Goal: Task Accomplishment & Management: Complete application form

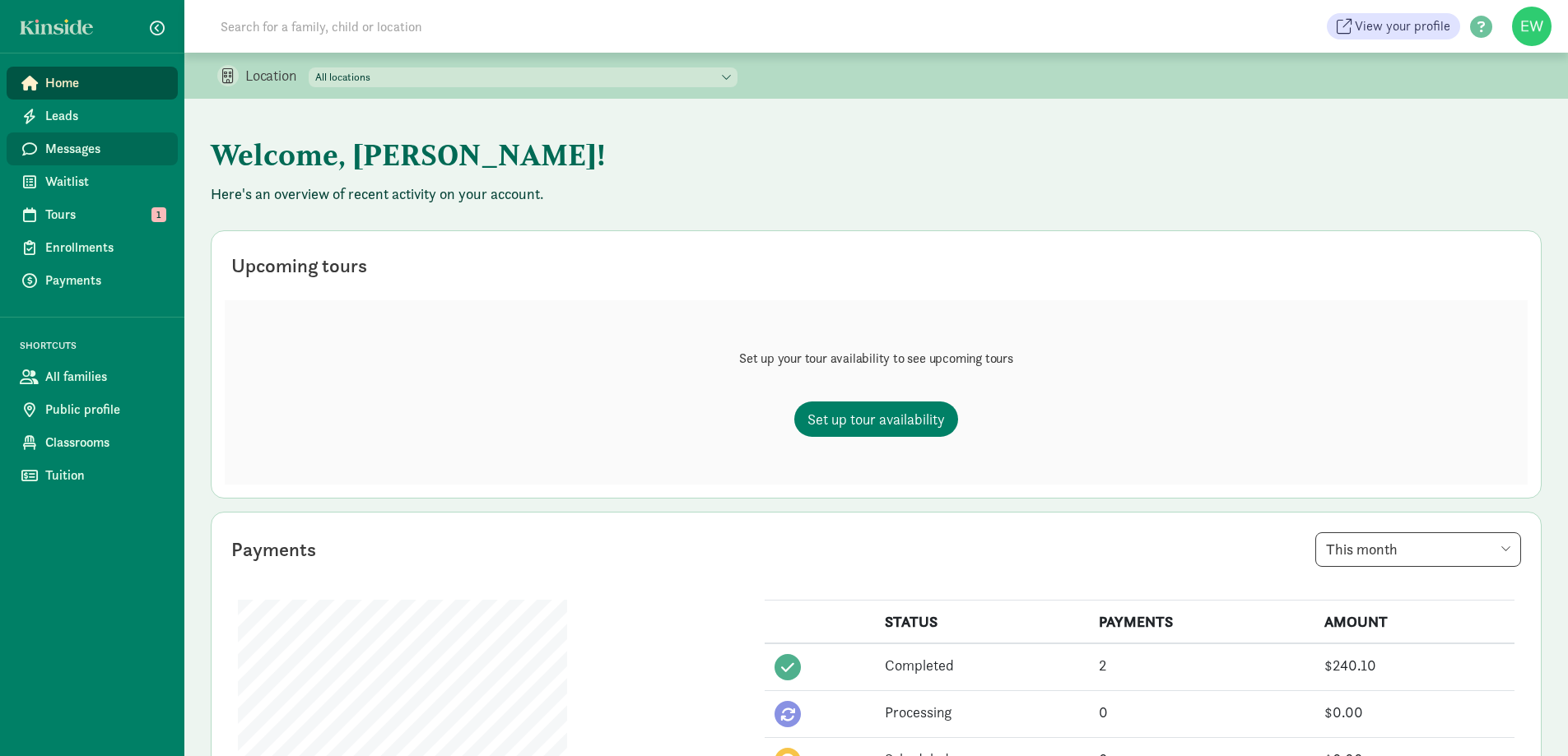
click at [65, 151] on span "Messages" at bounding box center [105, 148] width 119 height 20
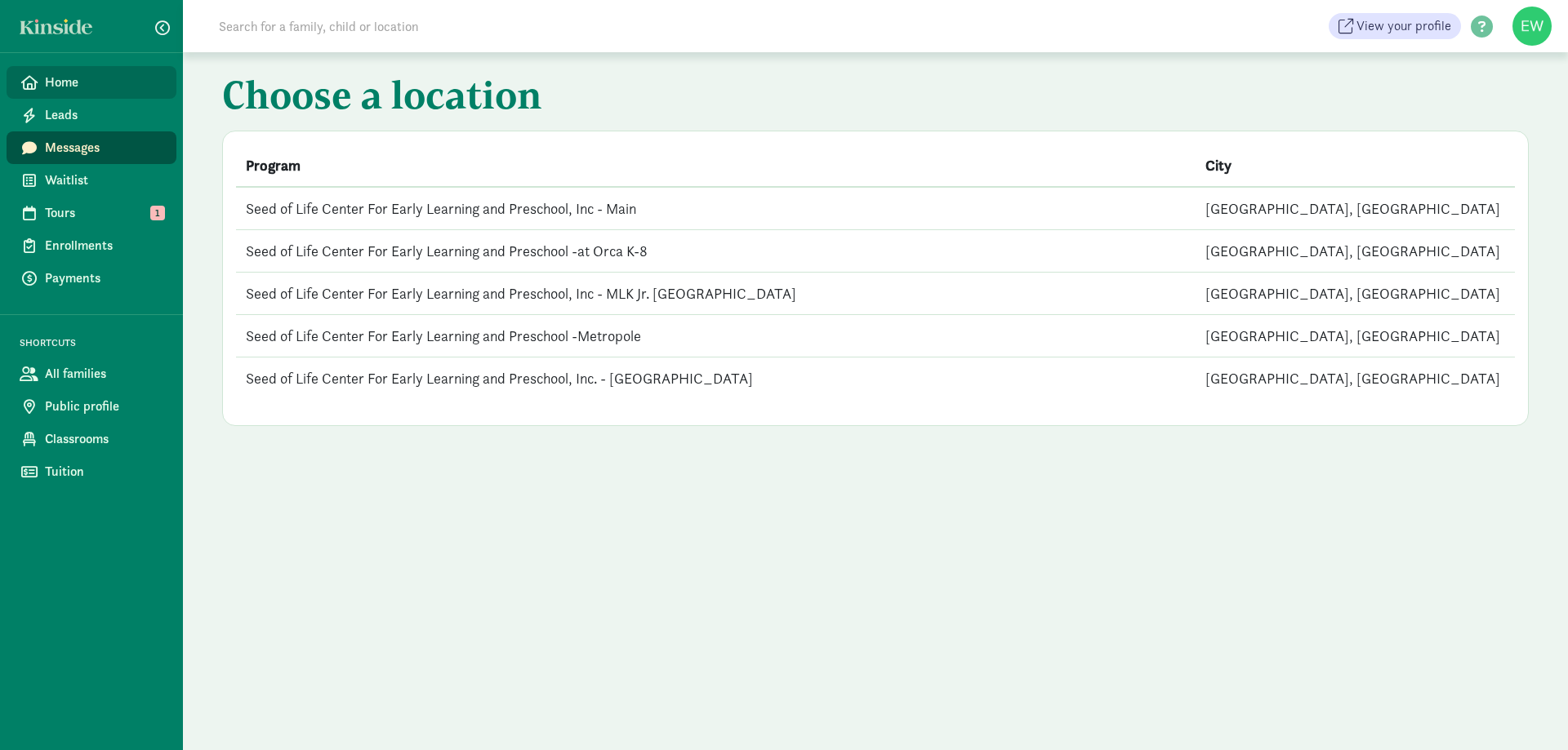
click at [80, 68] on link "Home" at bounding box center [91, 81] width 169 height 32
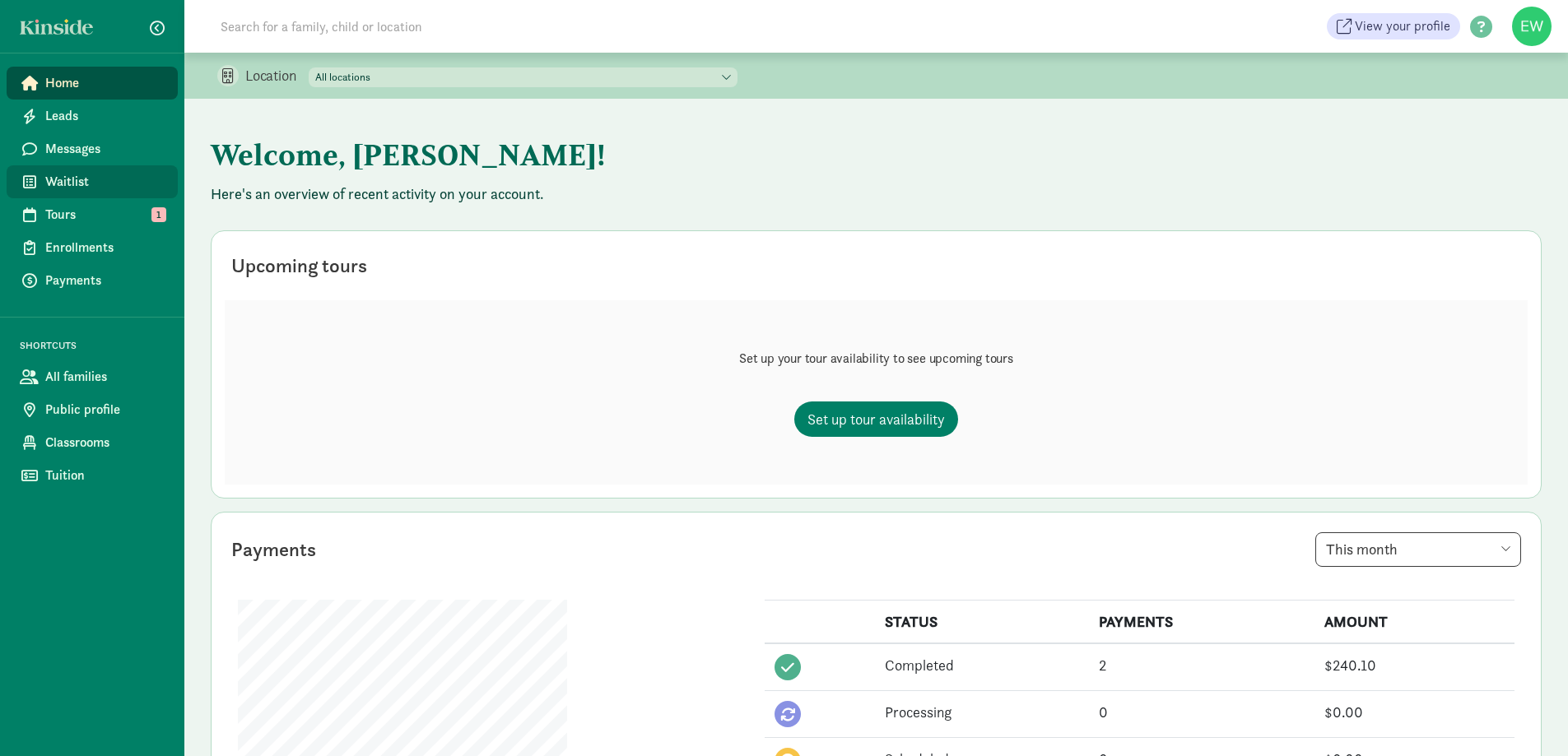
click at [71, 187] on span "Waitlist" at bounding box center [105, 181] width 119 height 20
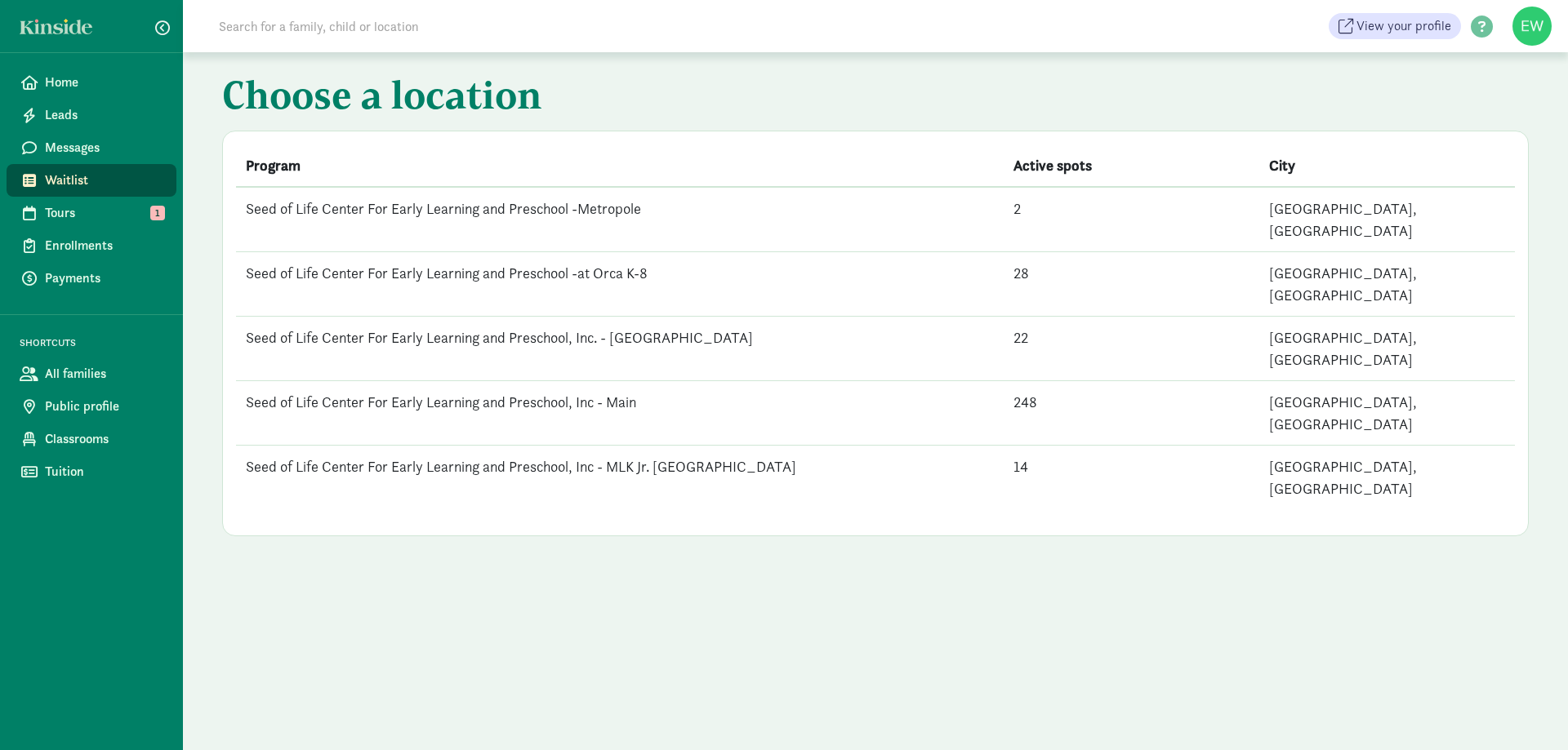
click at [486, 264] on td "Seed of Life Center For Early Learning and Preschool -at Orca K-8" at bounding box center [620, 284] width 768 height 65
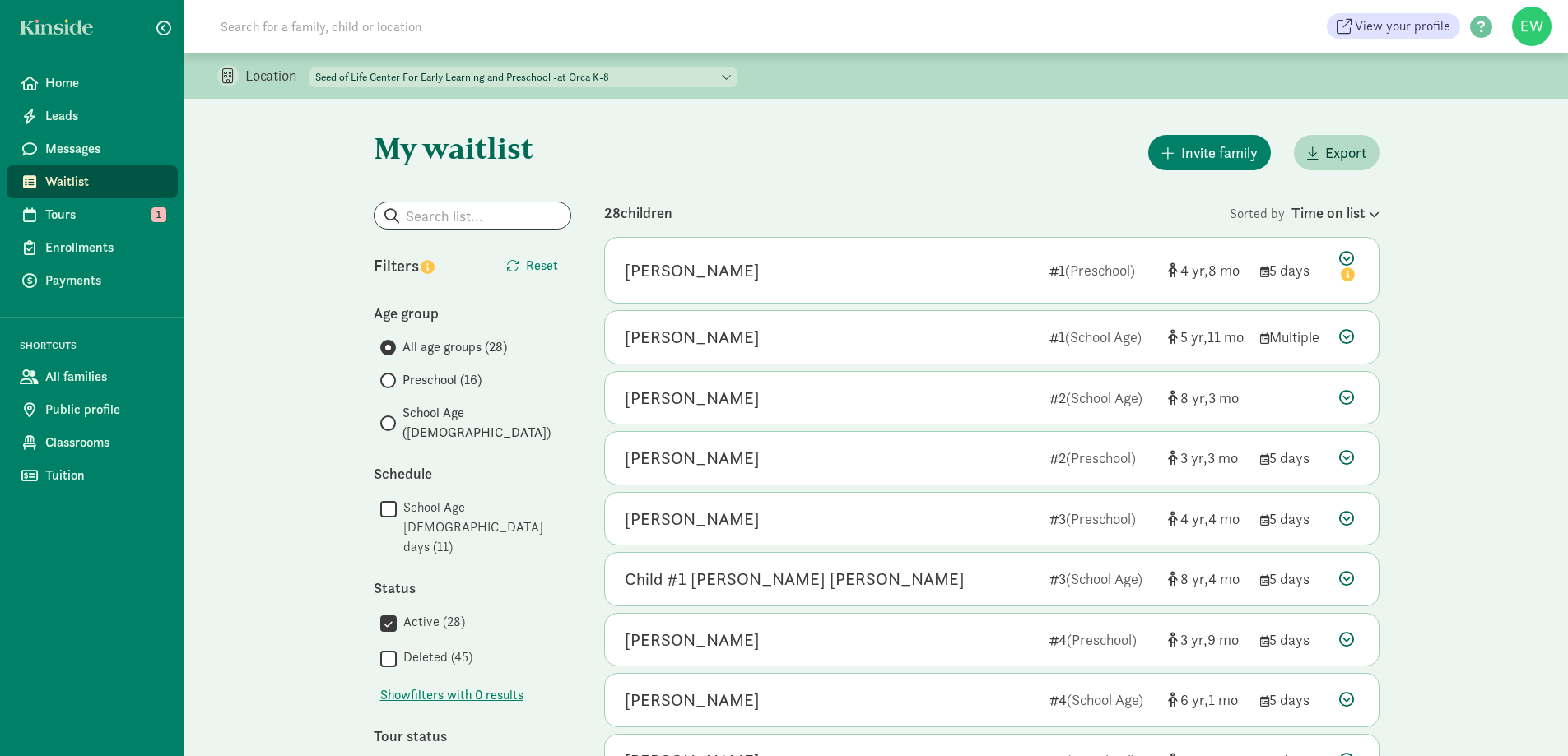
click at [440, 377] on span "Preschool (16)" at bounding box center [441, 380] width 79 height 20
click at [391, 377] on input "Preschool (16)" at bounding box center [385, 380] width 10 height 10
